Goal: Task Accomplishment & Management: Manage account settings

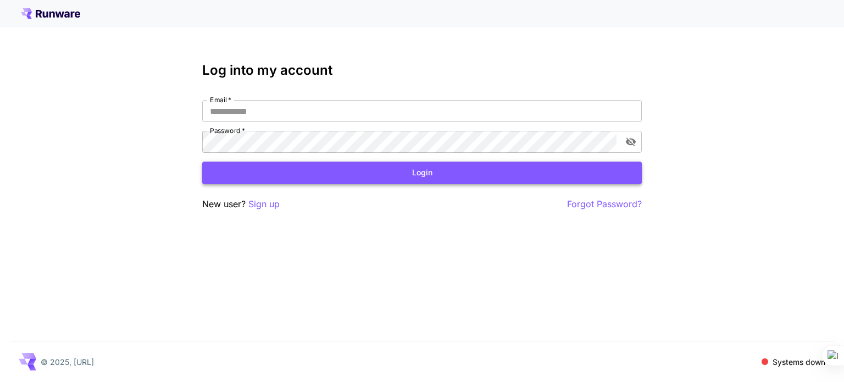
type input "**********"
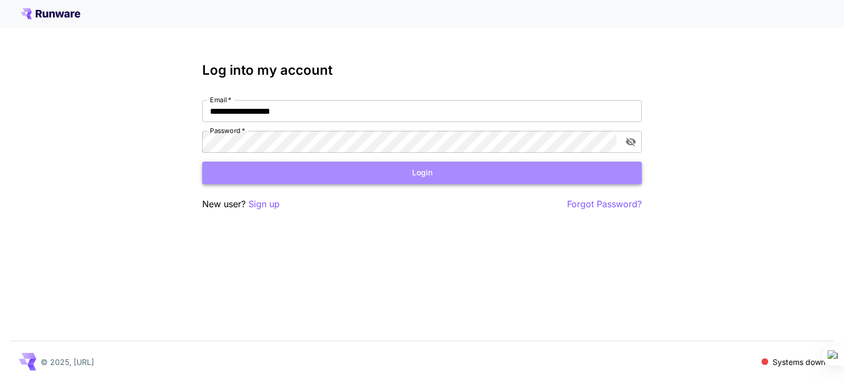
click at [417, 174] on button "Login" at bounding box center [422, 173] width 440 height 23
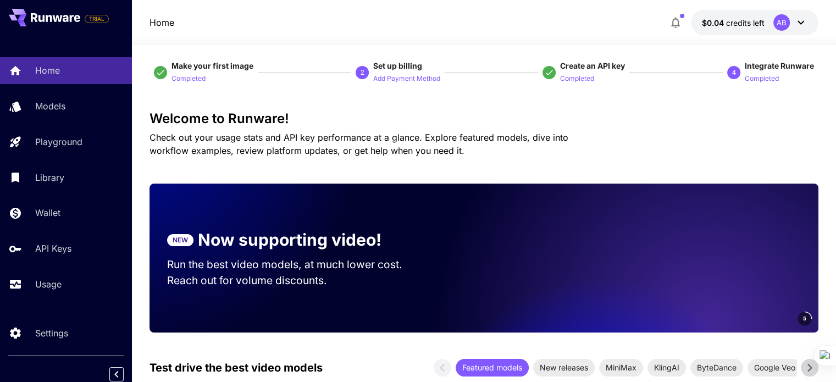
scroll to position [9, 0]
click at [715, 18] on span "$0.04" at bounding box center [714, 22] width 24 height 9
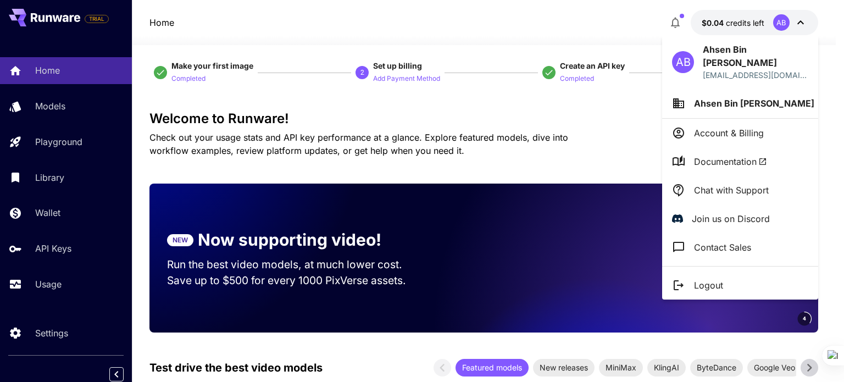
click at [716, 22] on div at bounding box center [422, 191] width 844 height 382
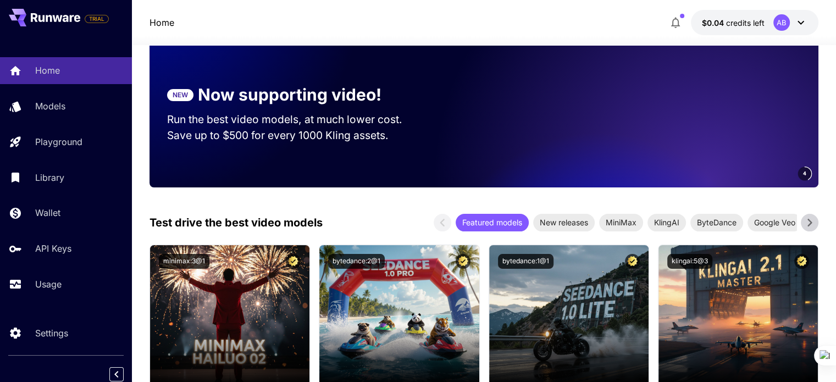
scroll to position [176, 0]
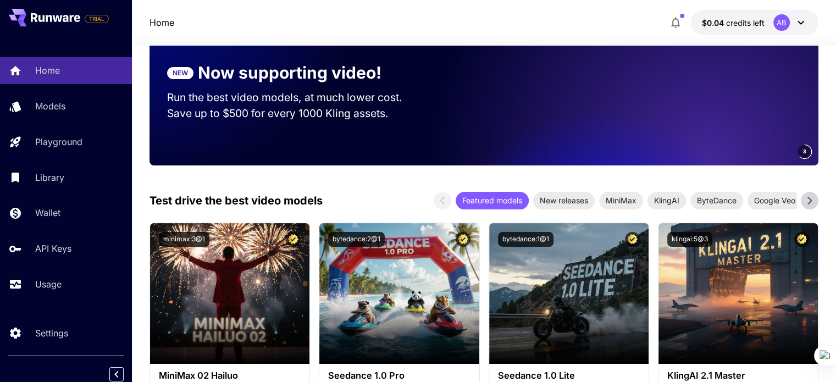
click at [810, 196] on icon at bounding box center [810, 200] width 16 height 16
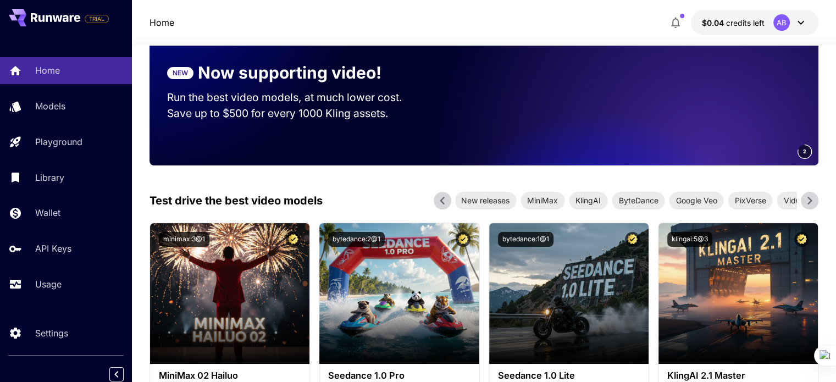
click at [810, 196] on icon at bounding box center [810, 200] width 16 height 16
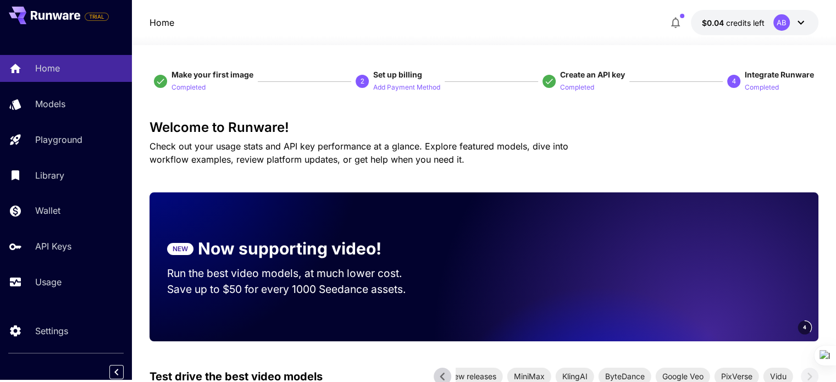
scroll to position [86, 0]
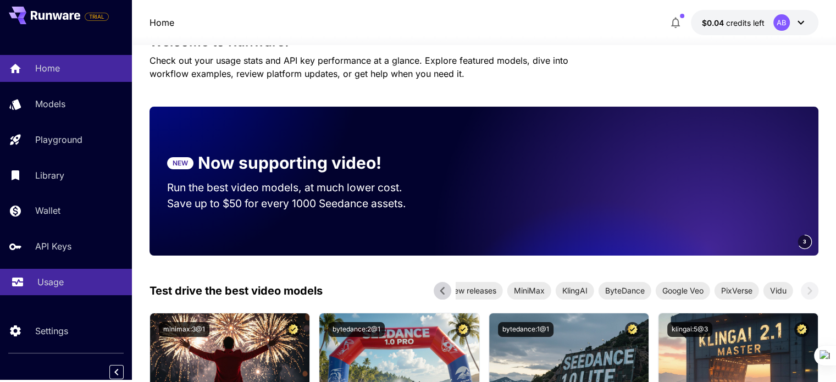
click at [50, 279] on p "Usage" at bounding box center [50, 281] width 26 height 13
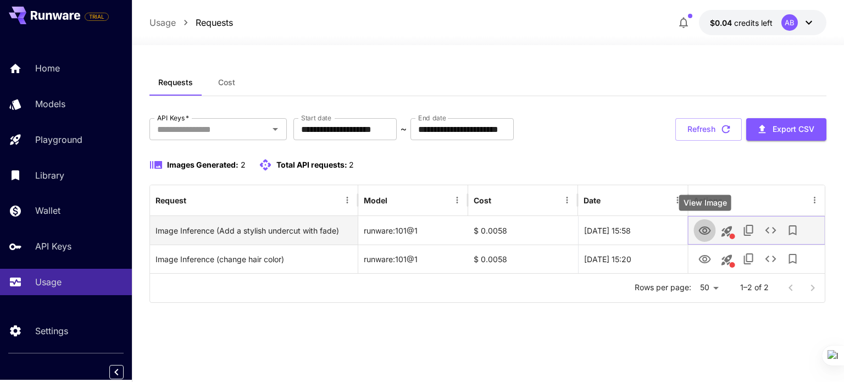
click at [704, 228] on icon "View Image" at bounding box center [704, 230] width 13 height 13
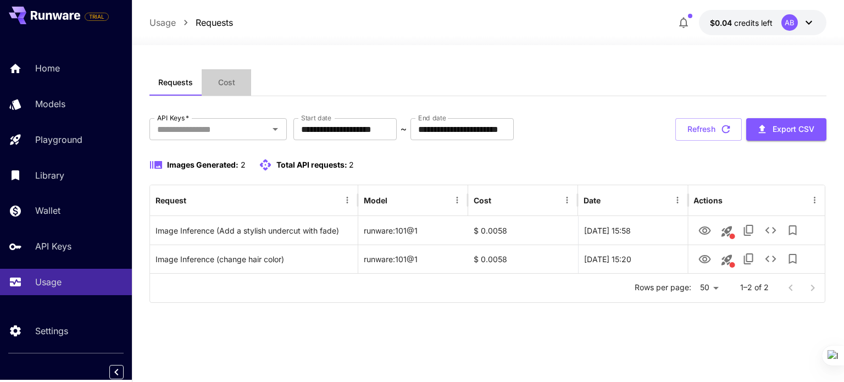
click at [224, 79] on span "Cost" at bounding box center [226, 83] width 17 height 10
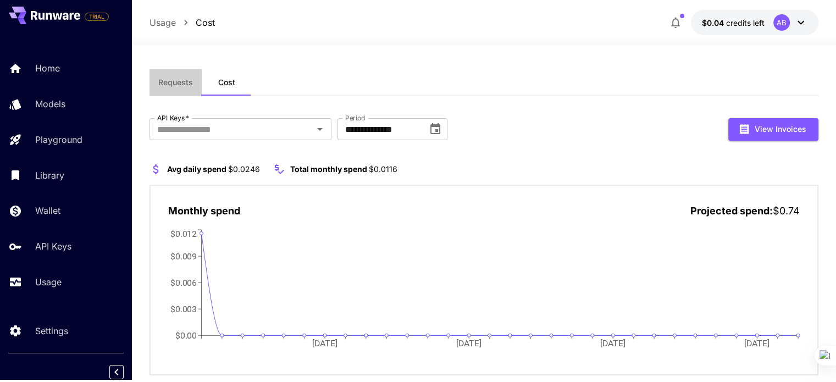
click at [184, 85] on span "Requests" at bounding box center [175, 83] width 35 height 10
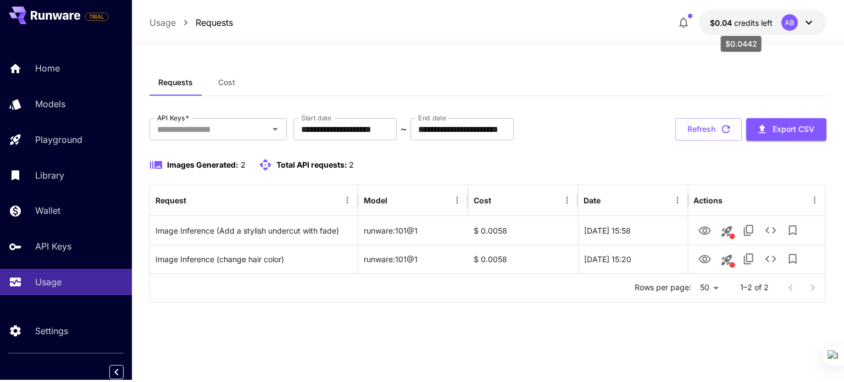
click at [759, 20] on span "credits left" at bounding box center [754, 22] width 38 height 9
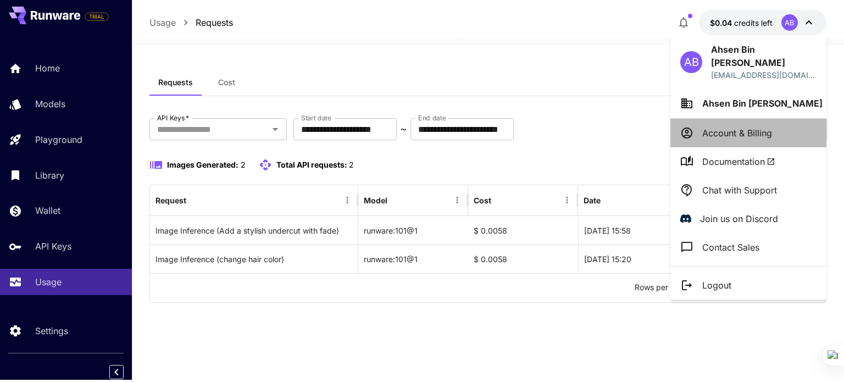
click at [720, 126] on p "Account & Billing" at bounding box center [738, 132] width 70 height 13
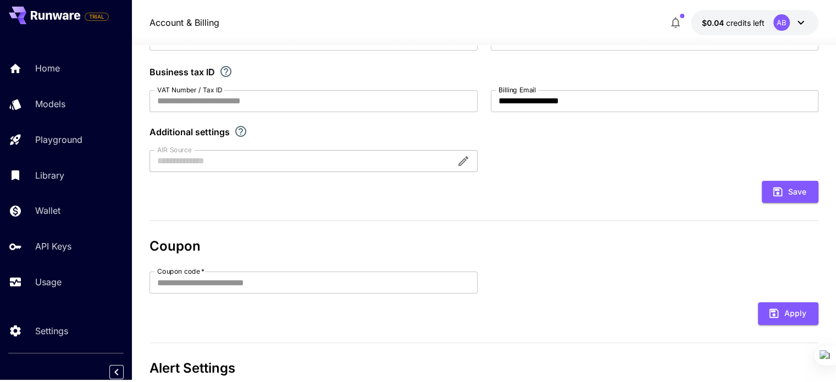
scroll to position [289, 0]
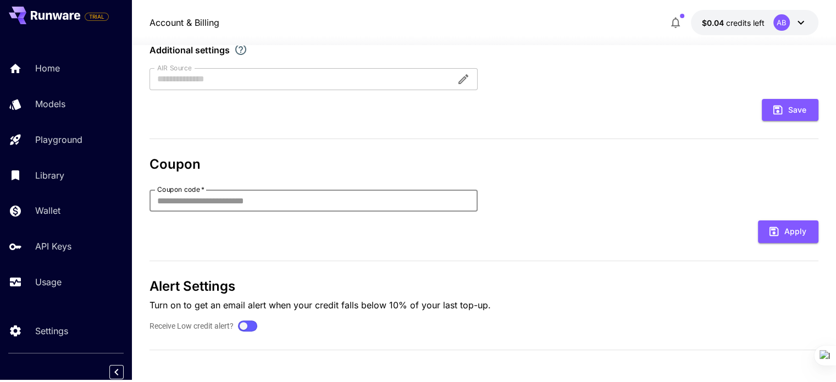
click at [314, 201] on input "Coupon code   *" at bounding box center [314, 201] width 328 height 22
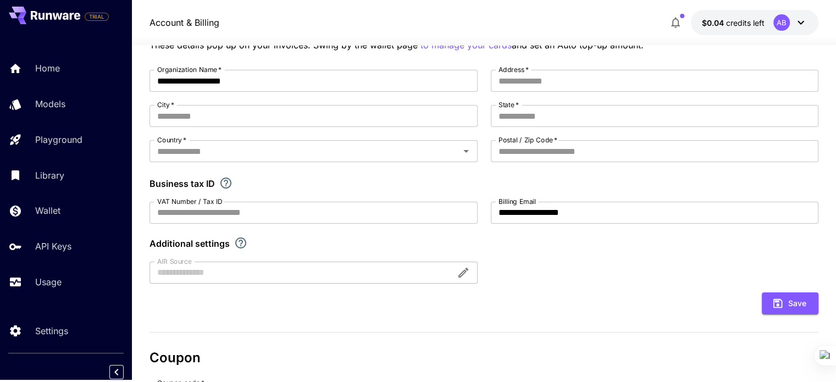
scroll to position [0, 0]
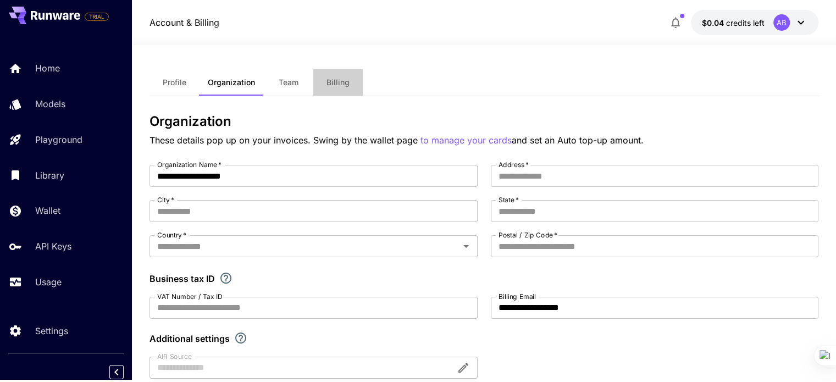
click at [343, 78] on span "Billing" at bounding box center [338, 83] width 23 height 10
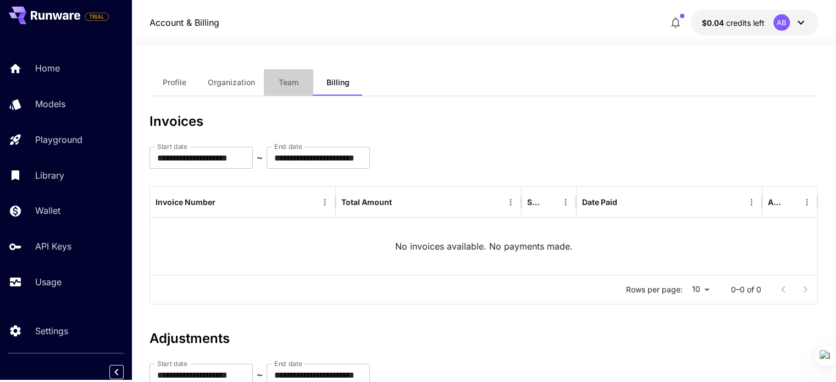
click at [290, 91] on button "Team" at bounding box center [288, 82] width 49 height 26
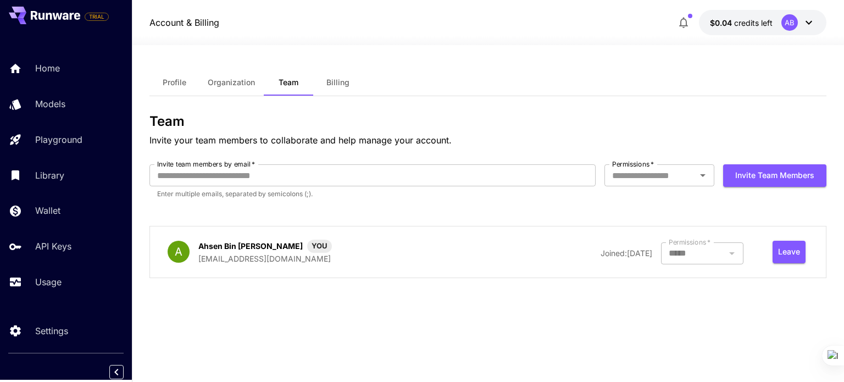
click at [235, 87] on button "Organization" at bounding box center [231, 82] width 65 height 26
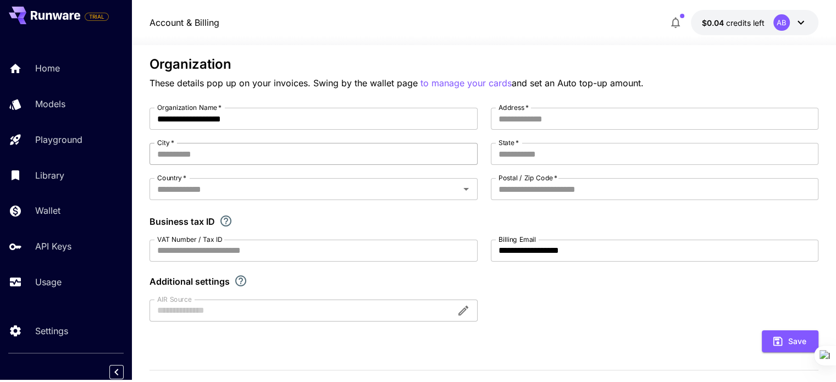
scroll to position [104, 0]
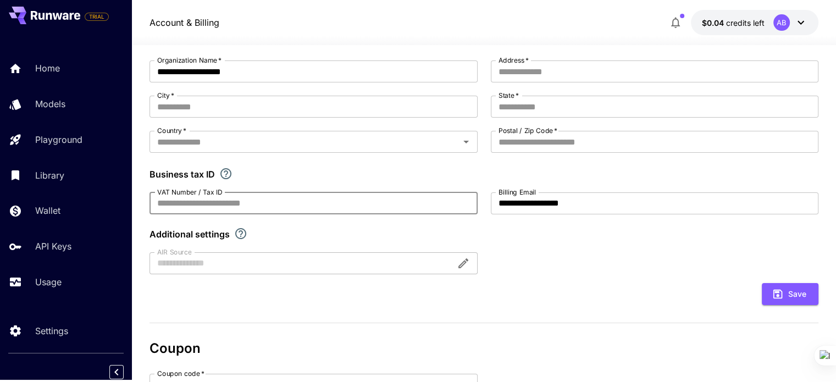
click at [241, 205] on input "VAT Number / Tax ID" at bounding box center [314, 203] width 328 height 22
click at [237, 203] on input "VAT Number / Tax ID" at bounding box center [314, 203] width 328 height 22
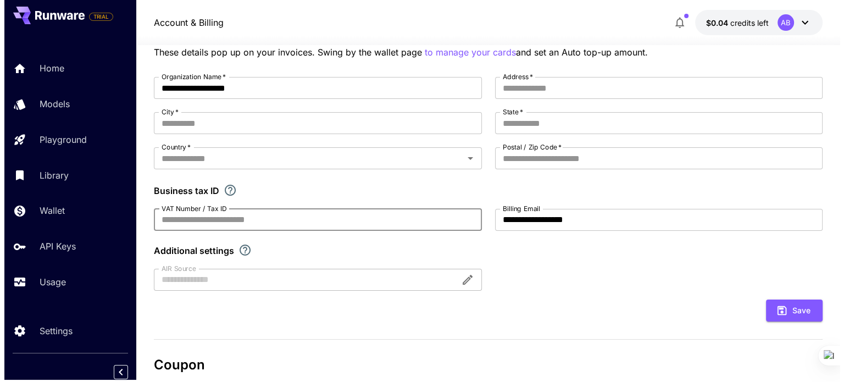
scroll to position [0, 0]
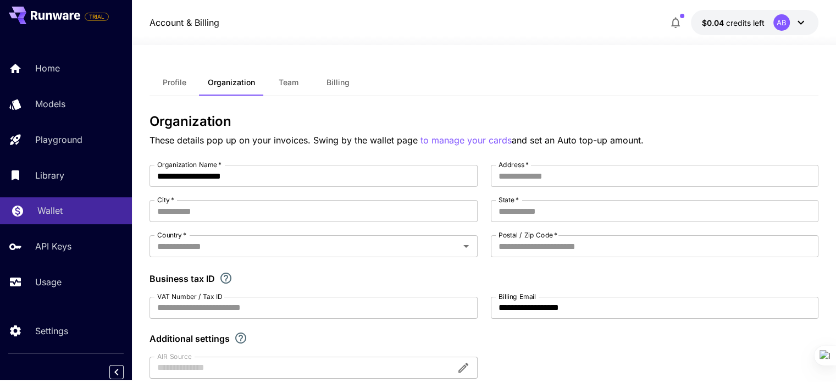
click at [76, 208] on div "Wallet" at bounding box center [80, 210] width 86 height 13
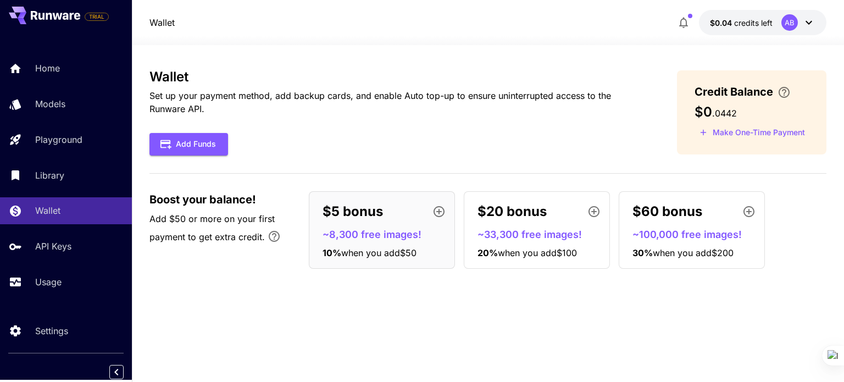
click at [752, 208] on icon "button" at bounding box center [749, 211] width 13 height 13
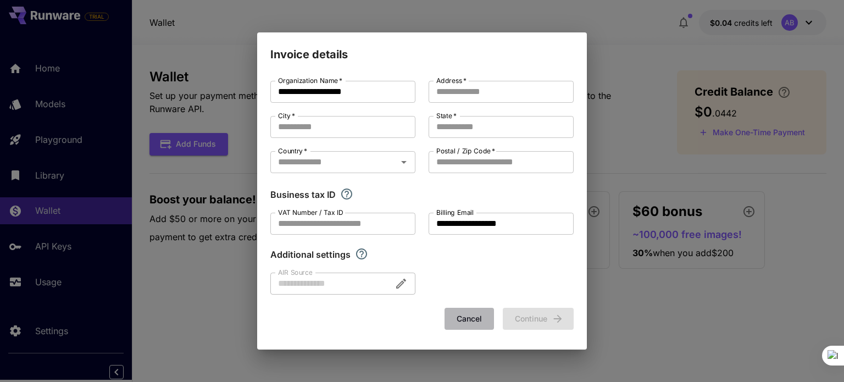
click at [460, 327] on button "Cancel" at bounding box center [469, 319] width 49 height 23
